Goal: Task Accomplishment & Management: Manage account settings

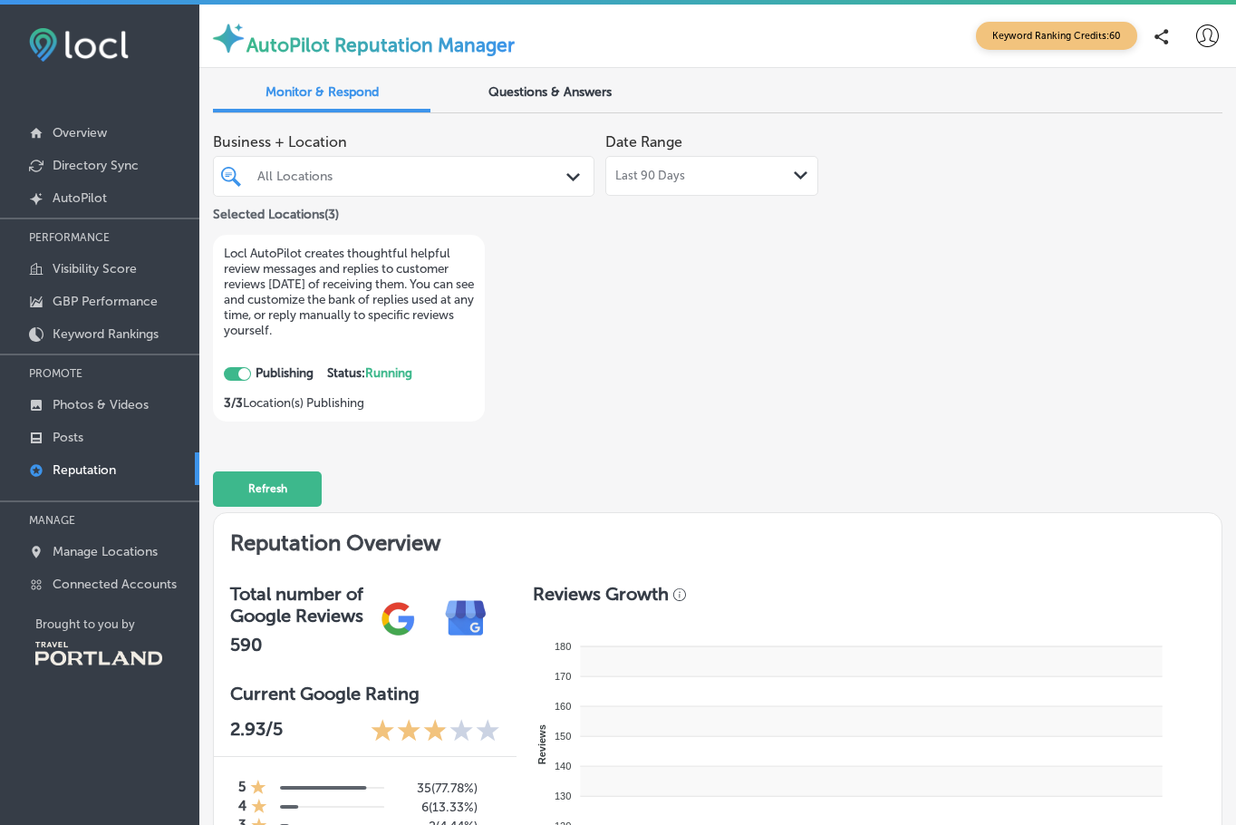
checkbox input "true"
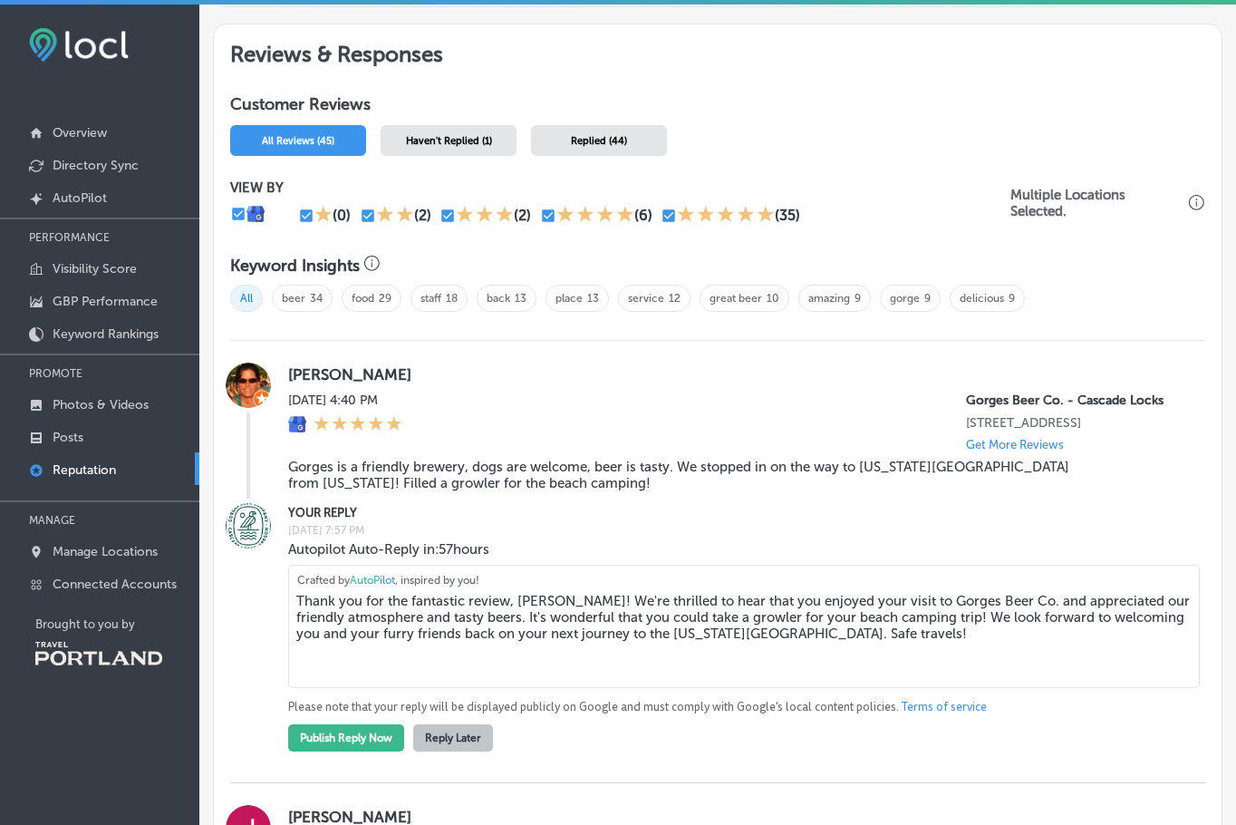
scroll to position [906, 0]
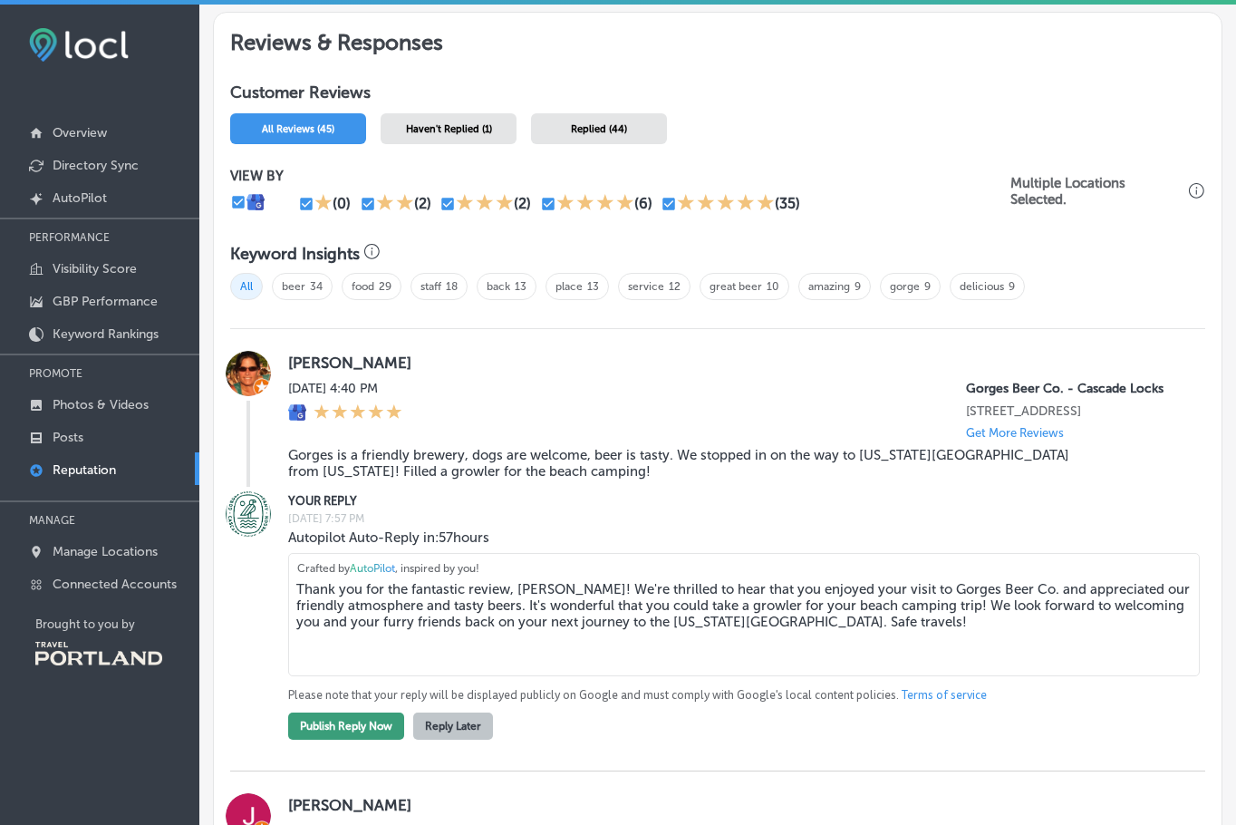
click at [380, 731] on button "Publish Reply Now" at bounding box center [346, 725] width 116 height 27
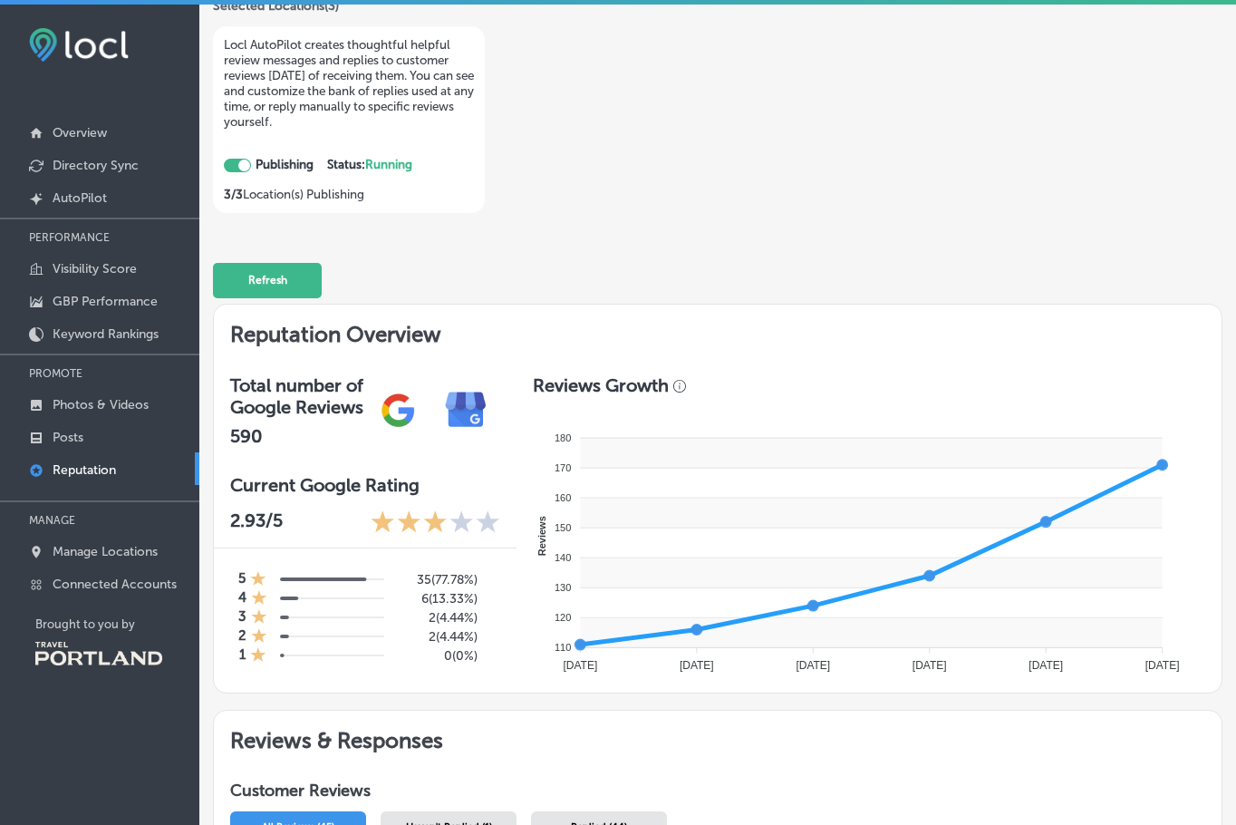
scroll to position [0, 0]
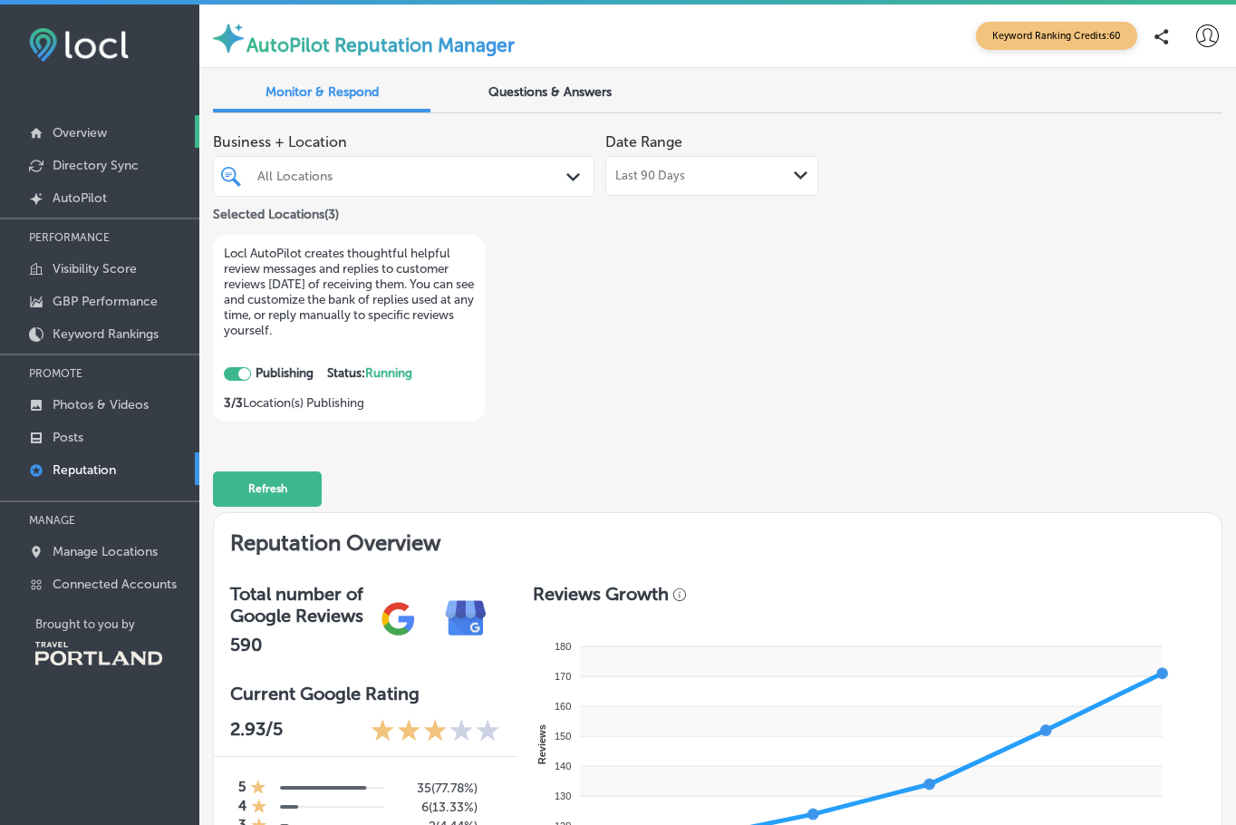
click at [72, 133] on p "Overview" at bounding box center [80, 132] width 54 height 15
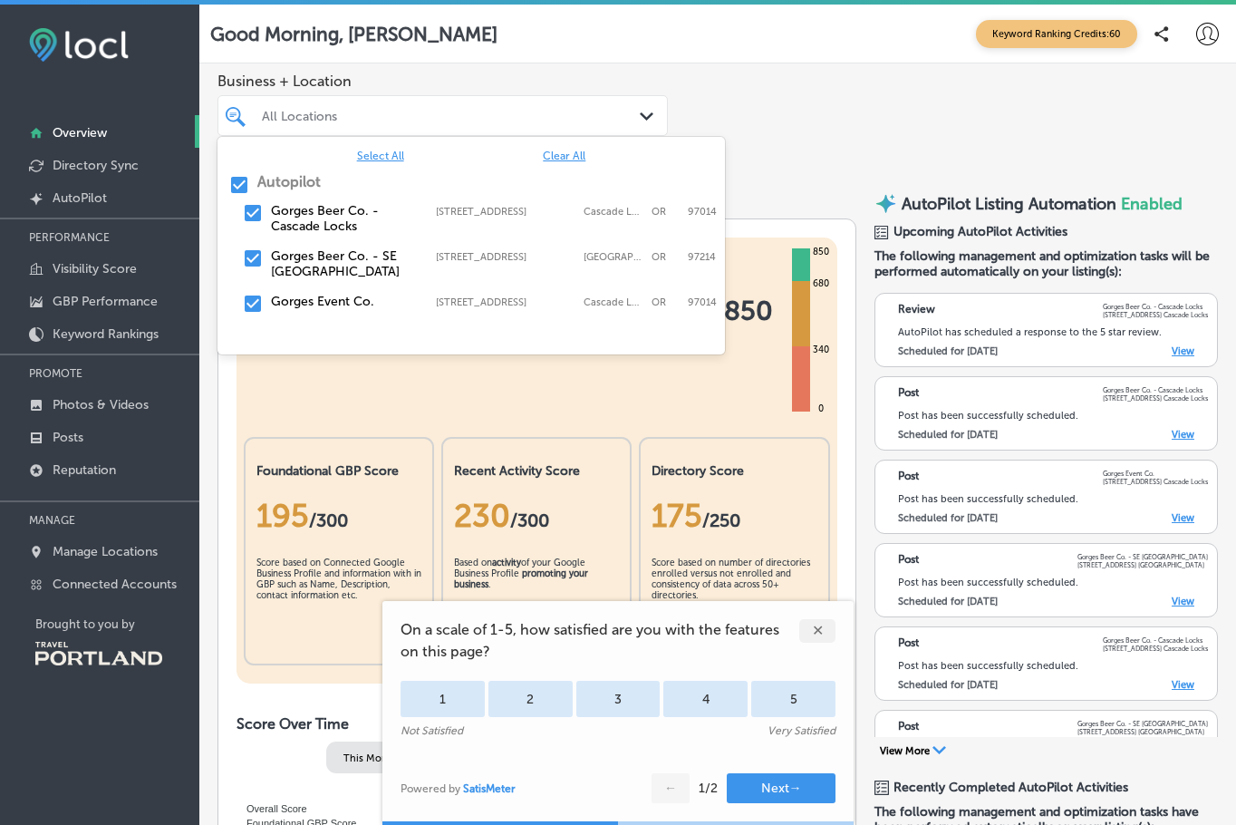
click at [438, 128] on div "All Locations Path Created with Sketch." at bounding box center [442, 115] width 450 height 41
click at [237, 192] on input "checkbox" at bounding box center [239, 185] width 22 height 22
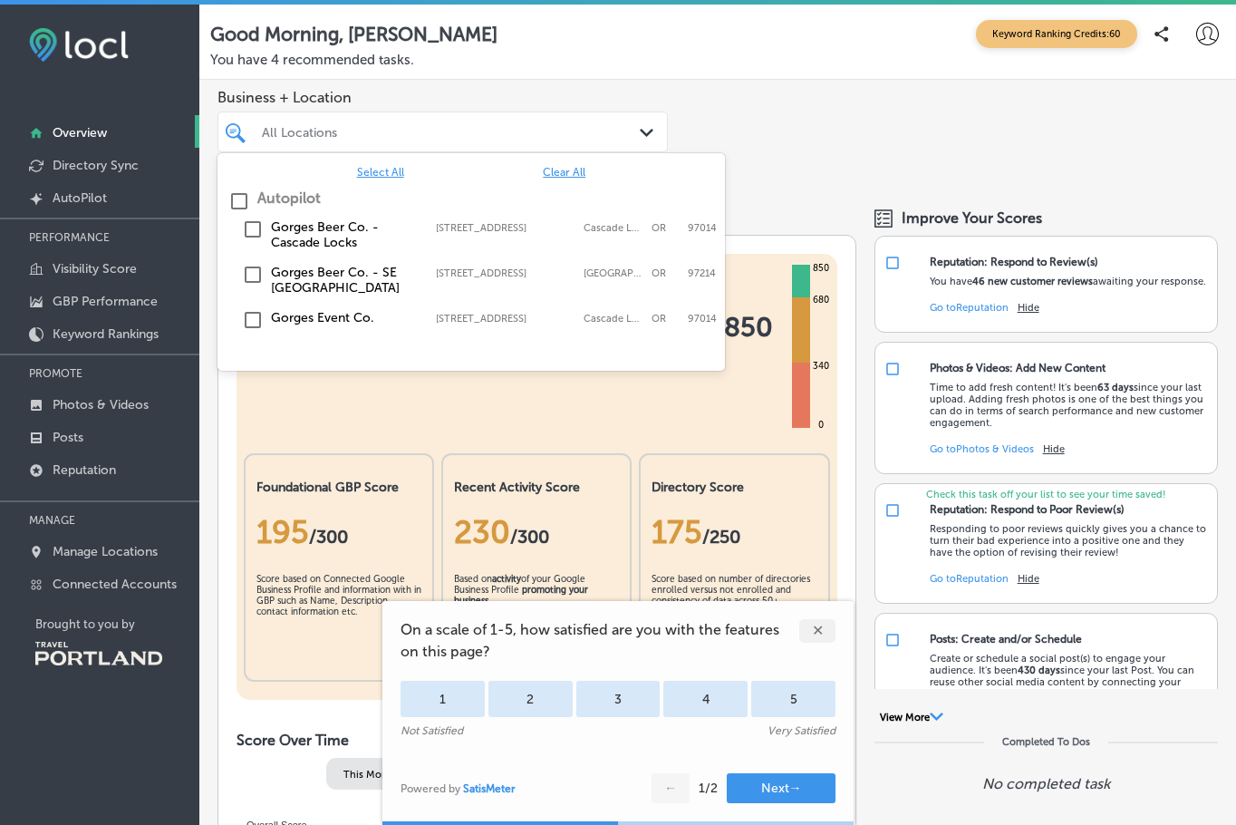
click at [249, 225] on input "checkbox" at bounding box center [253, 229] width 22 height 22
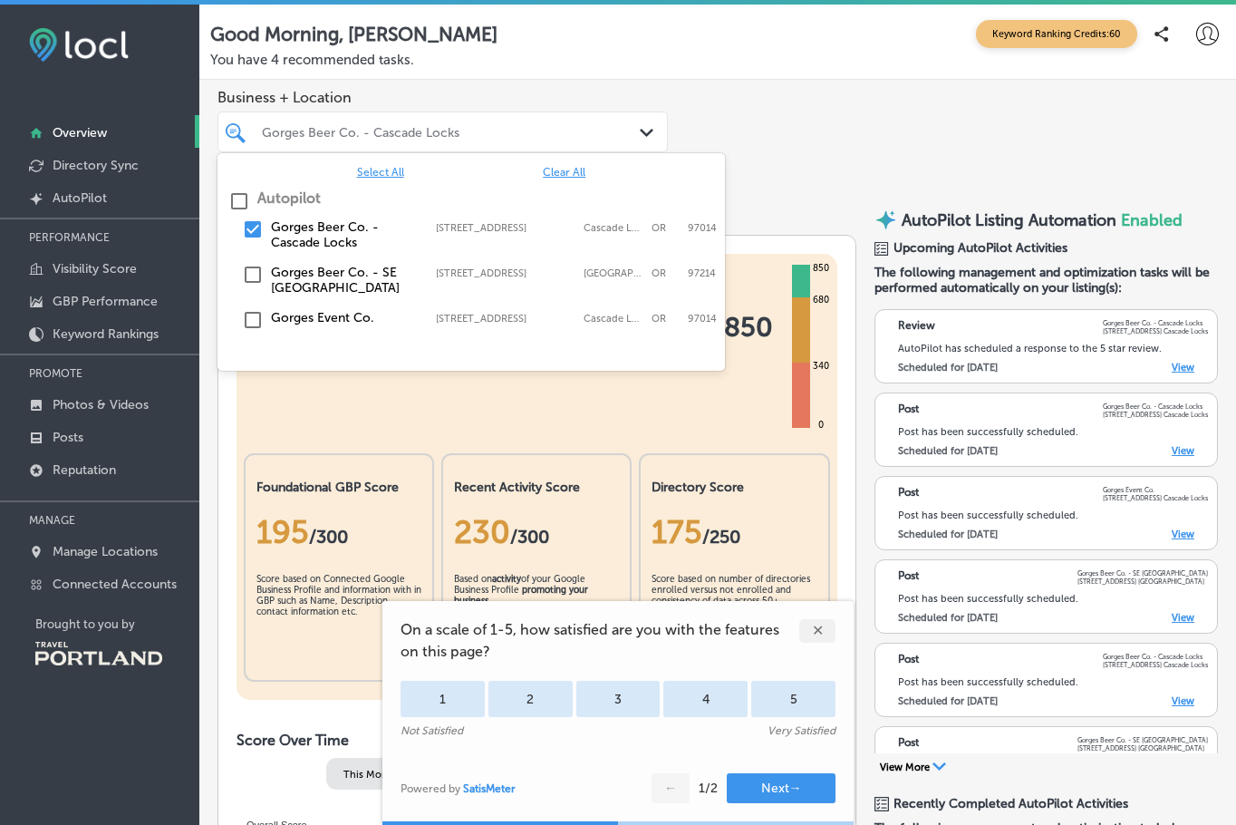
click at [807, 166] on div "Business + Location option [STREET_ADDRESS]. option [STREET_ADDRESS], 0 of 2. 4…" at bounding box center [717, 135] width 1037 height 111
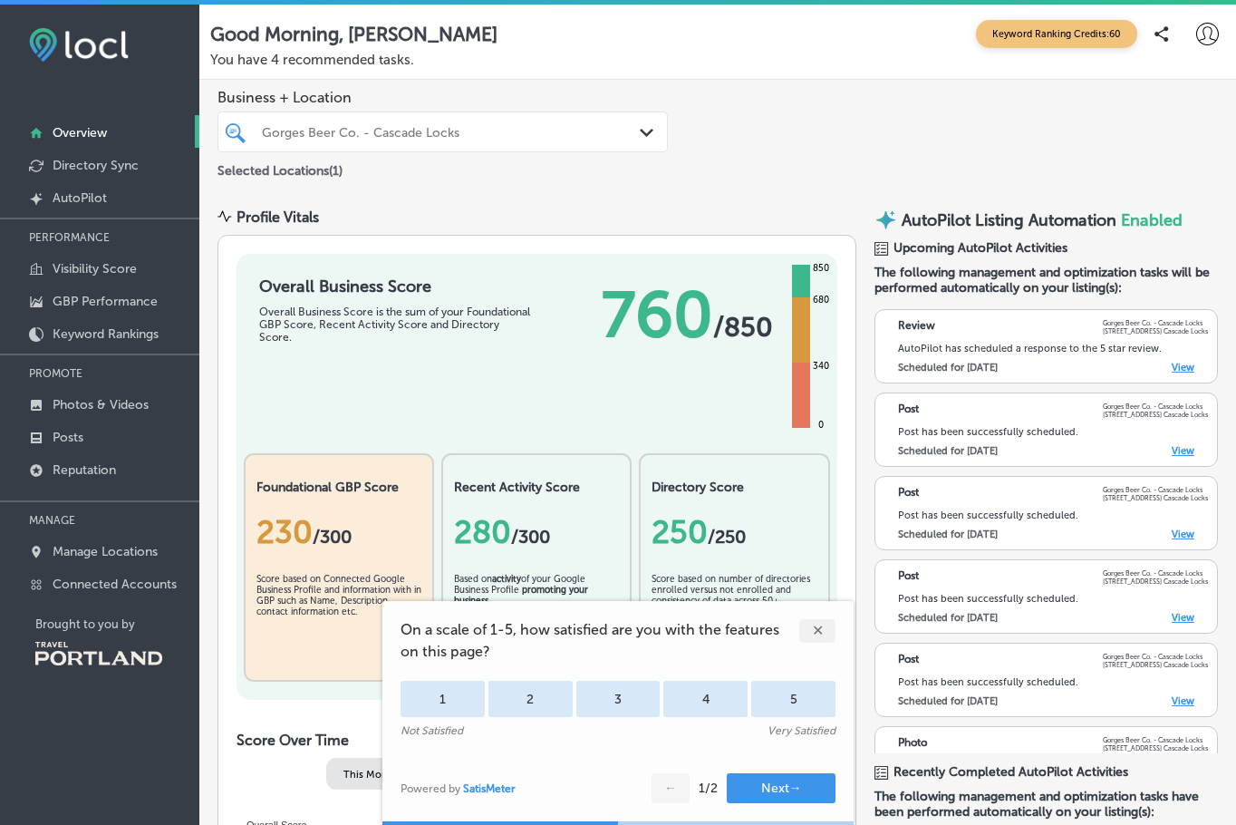
click at [821, 635] on div "✕" at bounding box center [817, 631] width 36 height 24
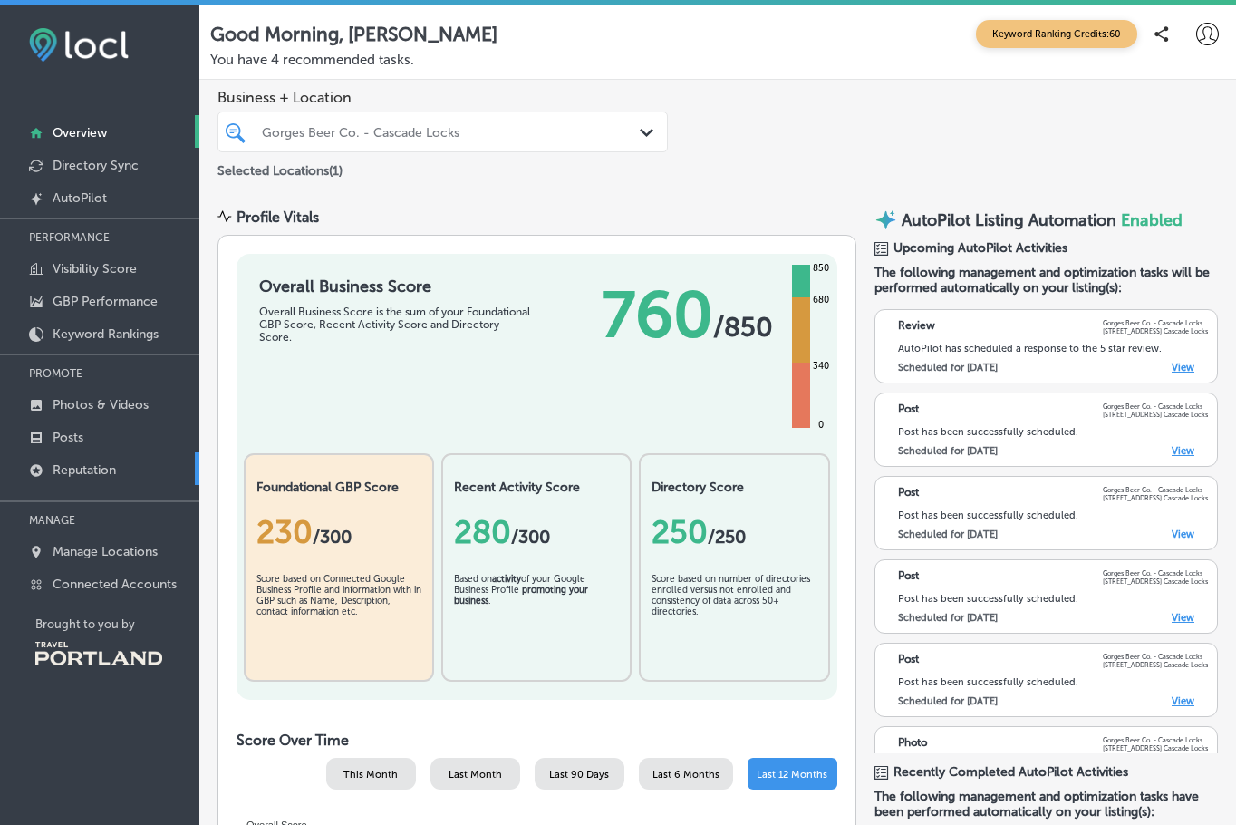
click at [96, 469] on p "Reputation" at bounding box center [84, 469] width 63 height 15
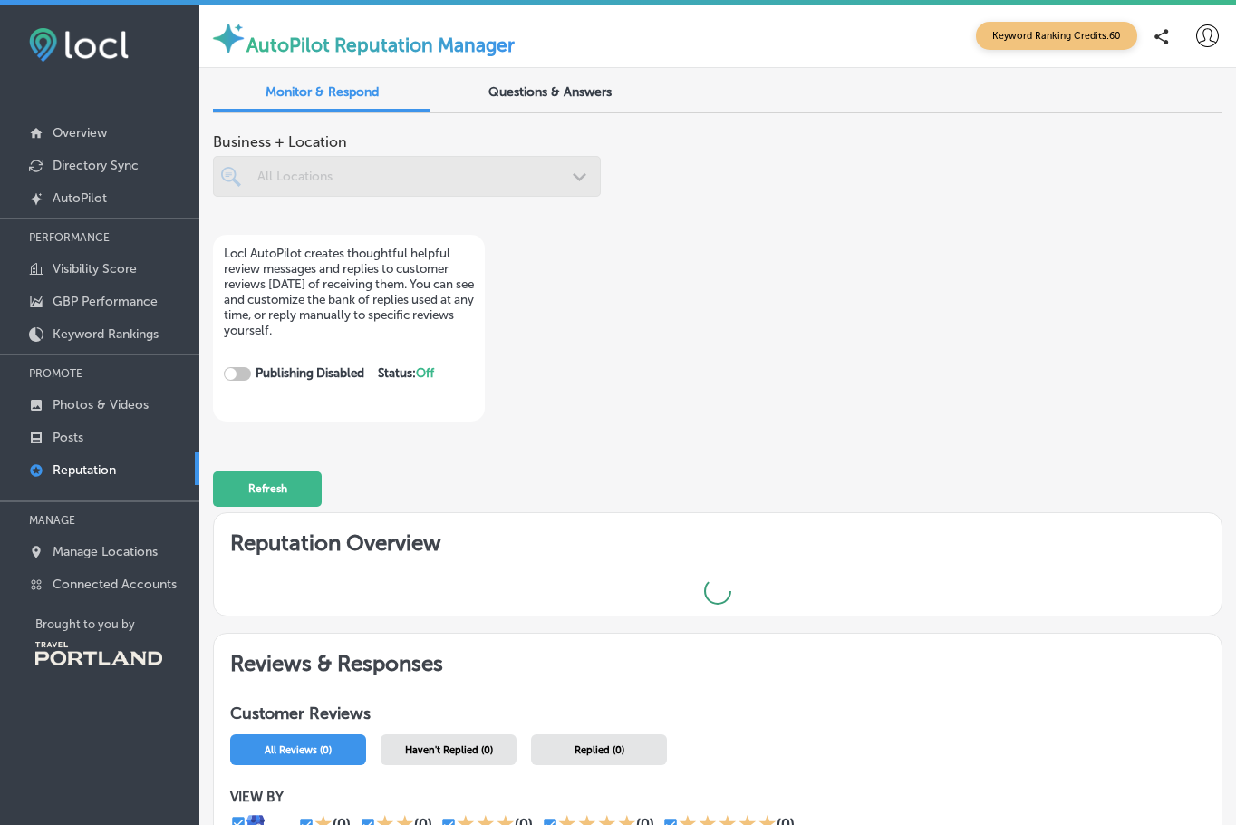
checkbox input "true"
